Goal: Task Accomplishment & Management: Use online tool/utility

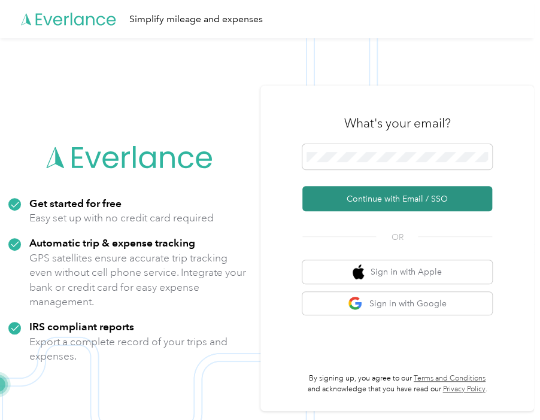
click at [365, 203] on button "Continue with Email / SSO" at bounding box center [397, 198] width 190 height 25
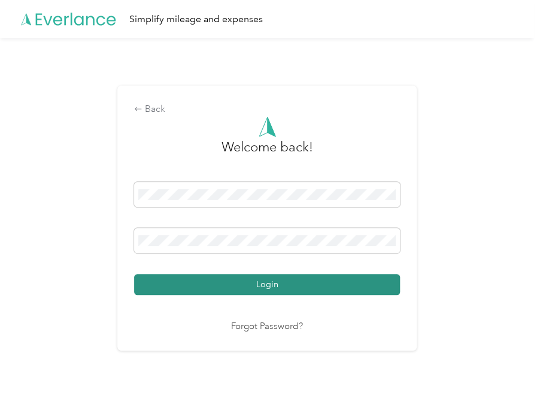
click at [269, 288] on button "Login" at bounding box center [267, 284] width 266 height 21
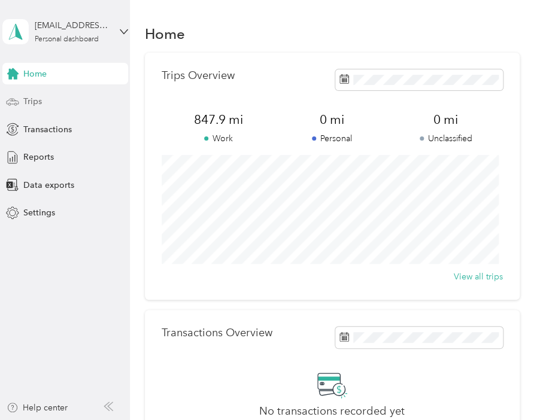
click at [31, 101] on span "Trips" at bounding box center [32, 101] width 19 height 13
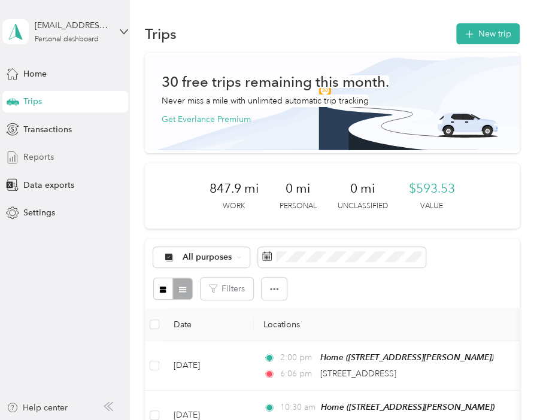
click at [55, 159] on div "Reports" at bounding box center [65, 158] width 126 height 22
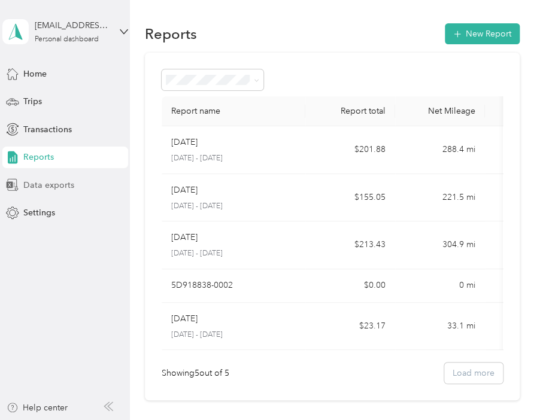
click at [50, 186] on span "Data exports" at bounding box center [48, 185] width 51 height 13
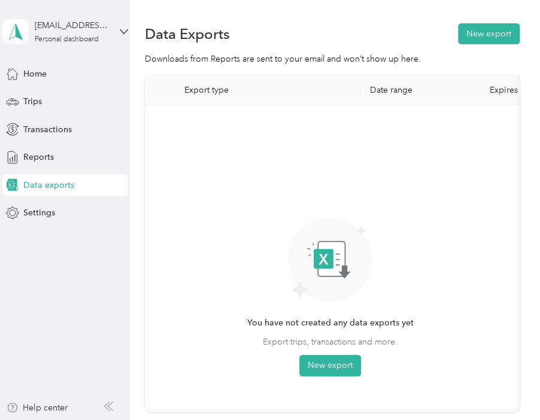
click at [328, 353] on div "You have not created any data exports yet Export trips, transactions and more. …" at bounding box center [330, 246] width 166 height 259
click at [328, 357] on button "New export" at bounding box center [330, 366] width 62 height 22
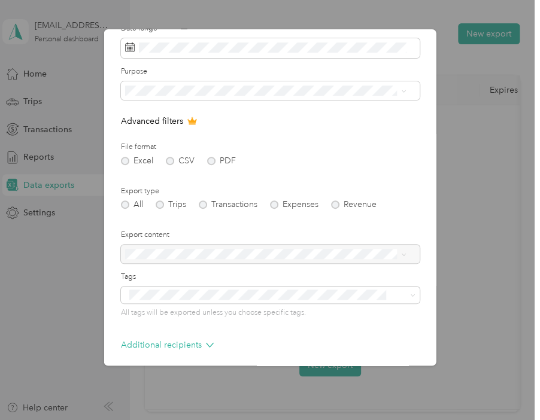
scroll to position [99, 0]
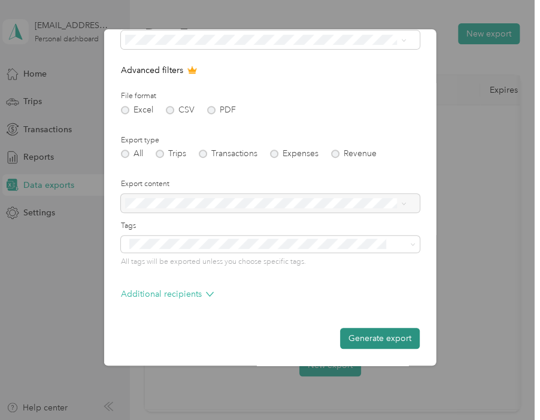
click at [366, 342] on button "Generate export" at bounding box center [380, 338] width 80 height 21
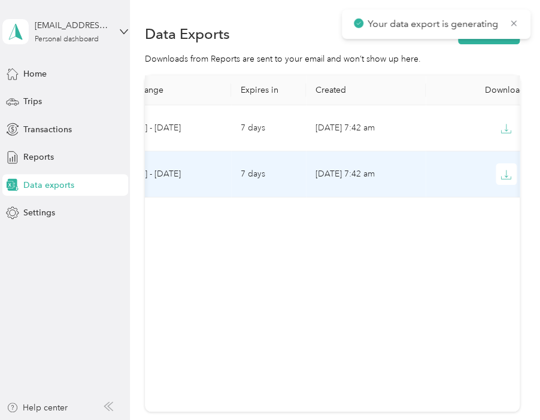
scroll to position [0, 278]
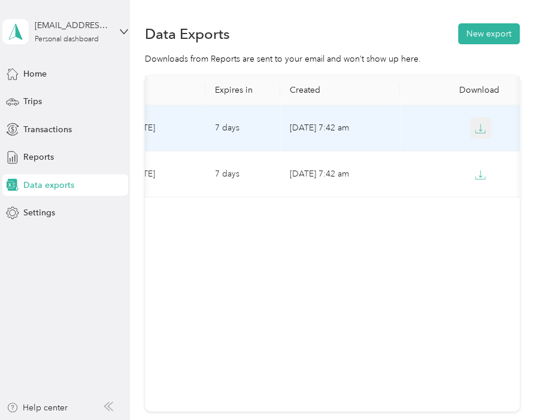
click at [477, 132] on icon "button" at bounding box center [480, 128] width 11 height 11
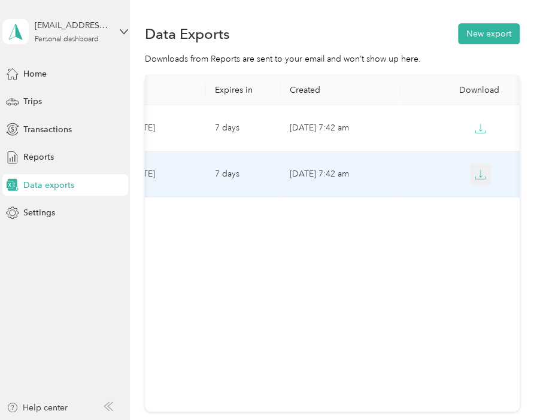
click at [479, 178] on icon "button" at bounding box center [480, 174] width 11 height 11
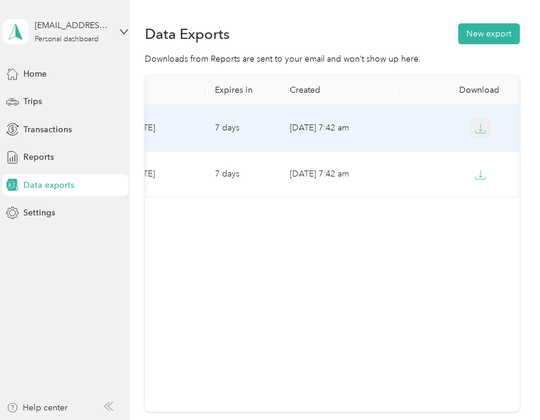
click at [475, 128] on icon "button" at bounding box center [480, 128] width 11 height 11
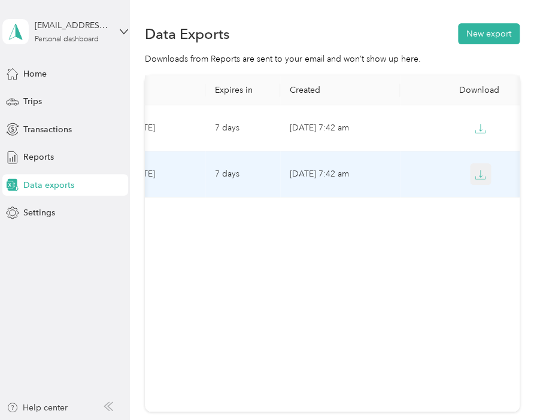
click at [475, 173] on icon "button" at bounding box center [480, 174] width 11 height 11
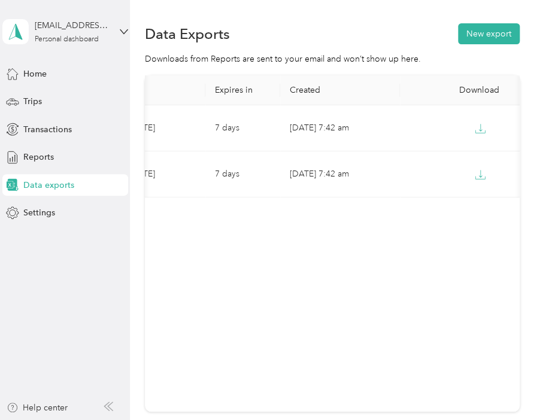
click at [314, 408] on div "Export type Date range Expires in Created Download Transactions & receipts jcom…" at bounding box center [332, 243] width 375 height 337
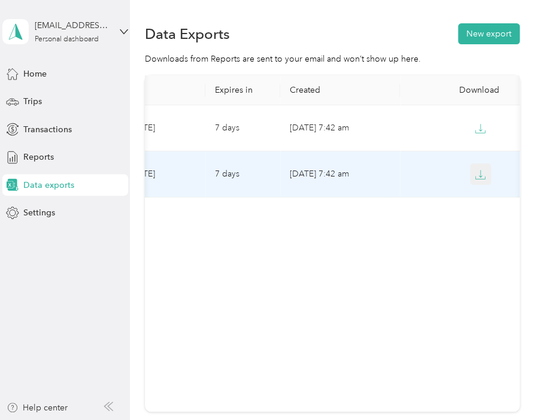
click at [482, 171] on icon "button" at bounding box center [480, 174] width 11 height 11
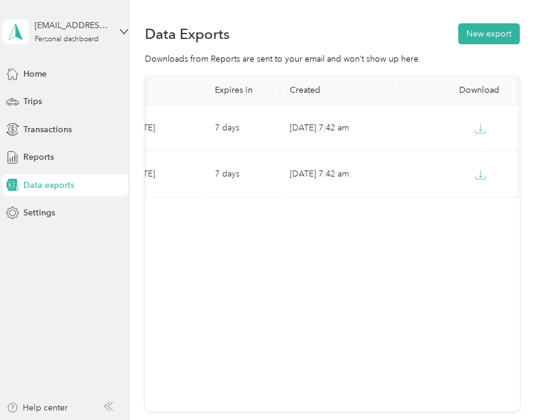
click at [211, 3] on div "Data Exports New export Downloads from Reports are sent to your email and won’t…" at bounding box center [332, 259] width 404 height 519
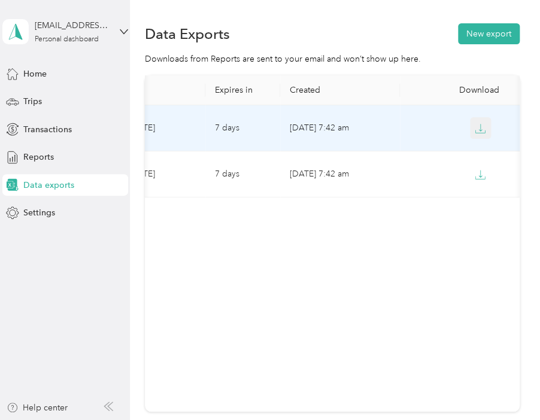
click at [475, 123] on span "button" at bounding box center [480, 128] width 11 height 10
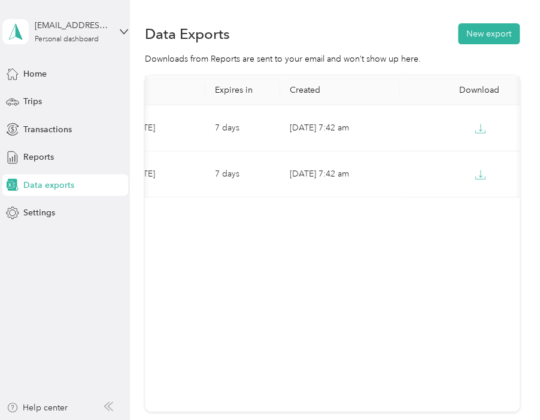
click at [65, 298] on aside "[EMAIL_ADDRESS][DOMAIN_NAME] Personal dashboard Home Trips Transactions Reports…" at bounding box center [65, 210] width 130 height 420
